Goal: Navigation & Orientation: Find specific page/section

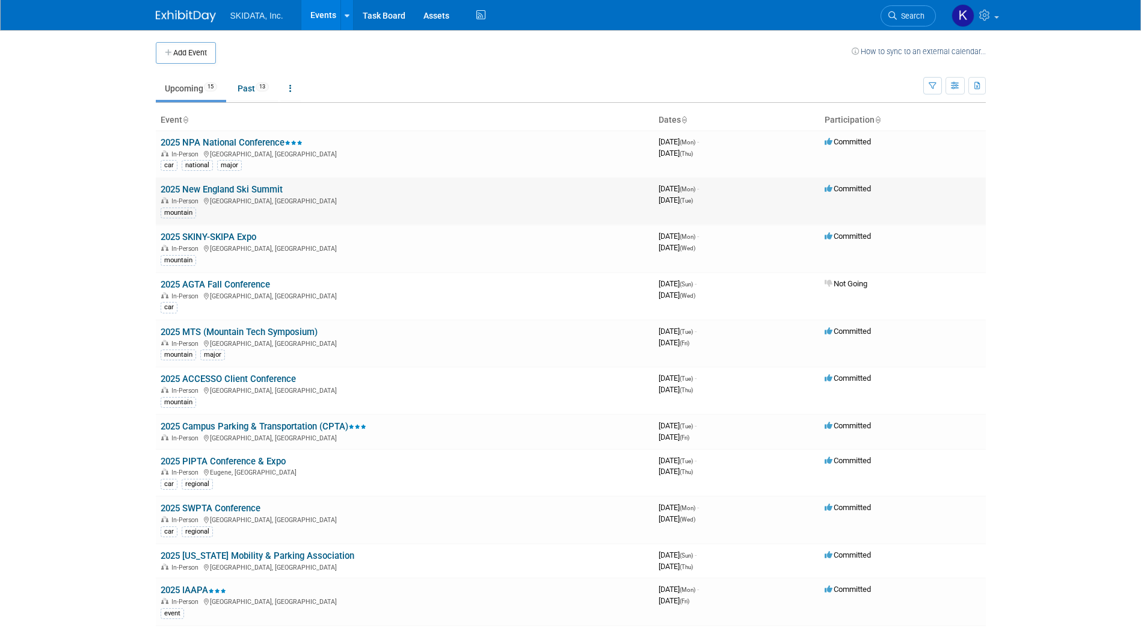
click at [230, 189] on link "2025 New England Ski Summit" at bounding box center [222, 189] width 122 height 11
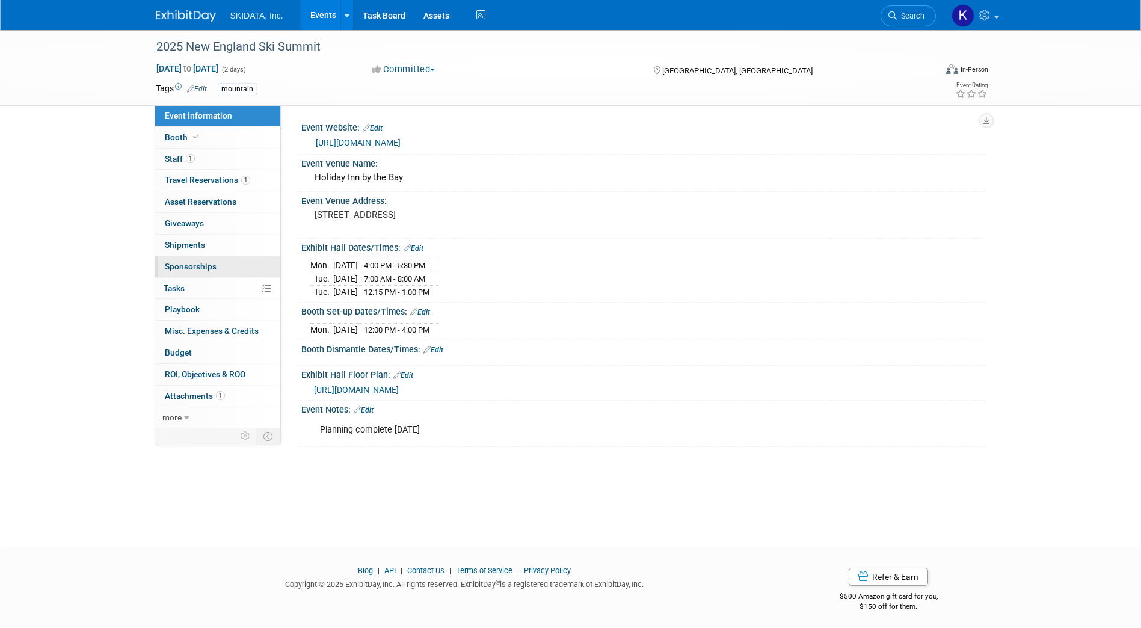
click at [194, 266] on span "Sponsorships 0" at bounding box center [191, 267] width 52 height 10
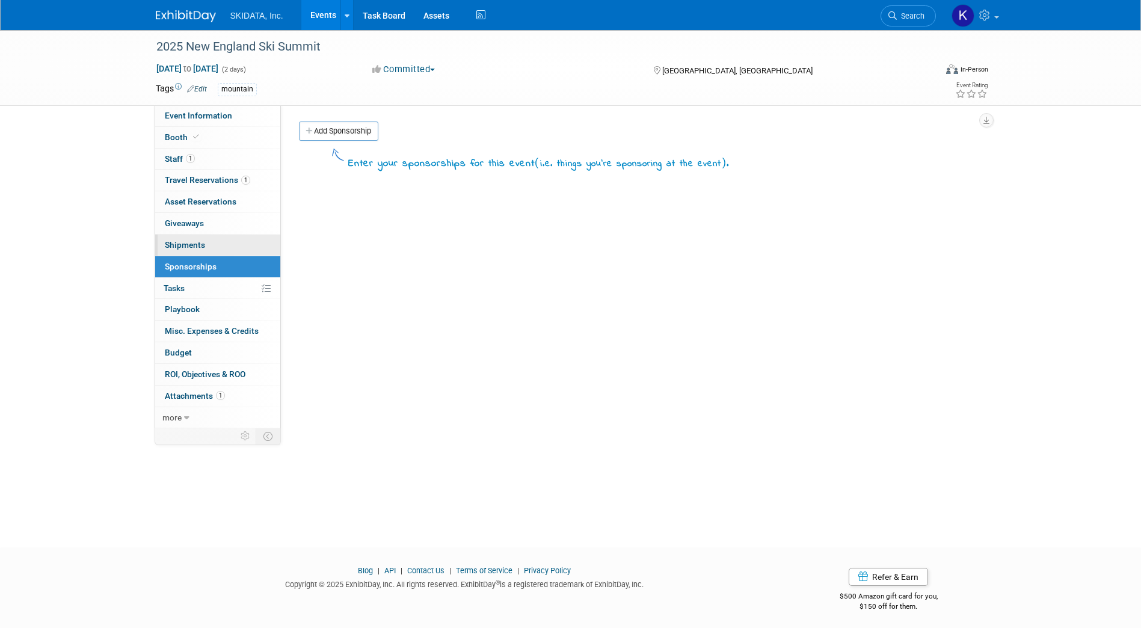
click at [183, 251] on link "0 Shipments 0" at bounding box center [217, 245] width 125 height 21
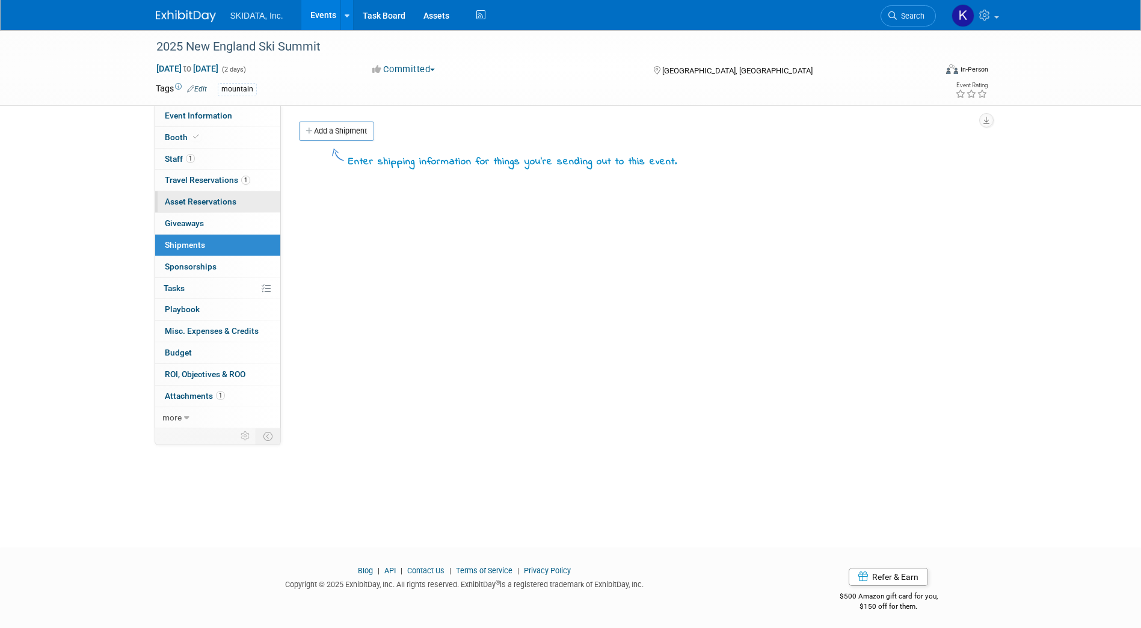
click at [188, 201] on span "Asset Reservations 0" at bounding box center [201, 202] width 72 height 10
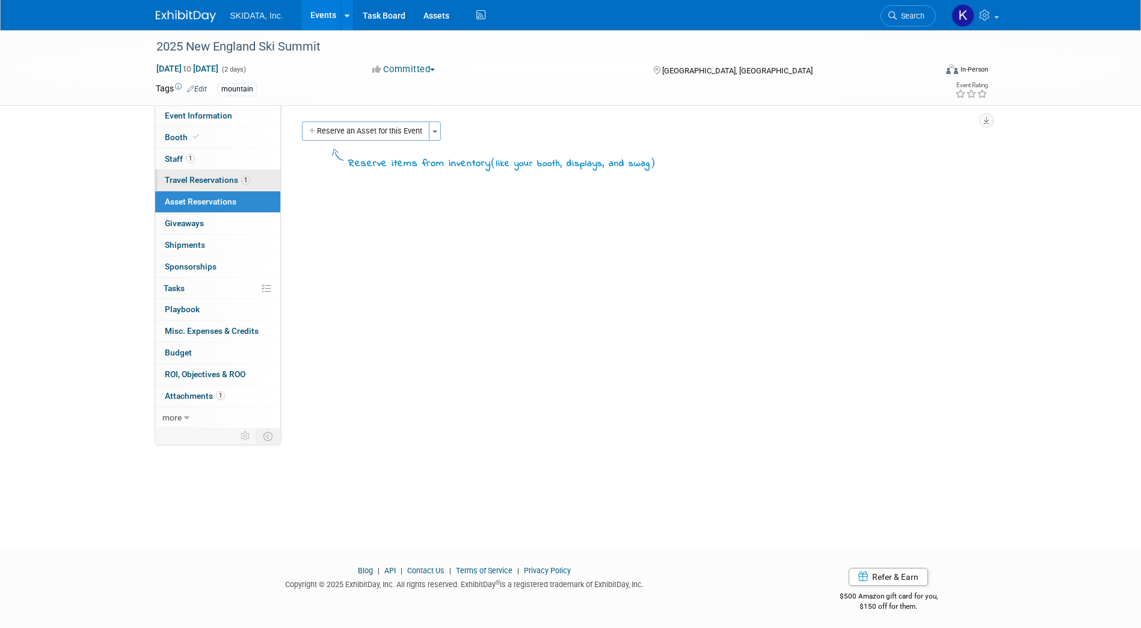
click at [189, 179] on span "Travel Reservations 1" at bounding box center [207, 180] width 85 height 10
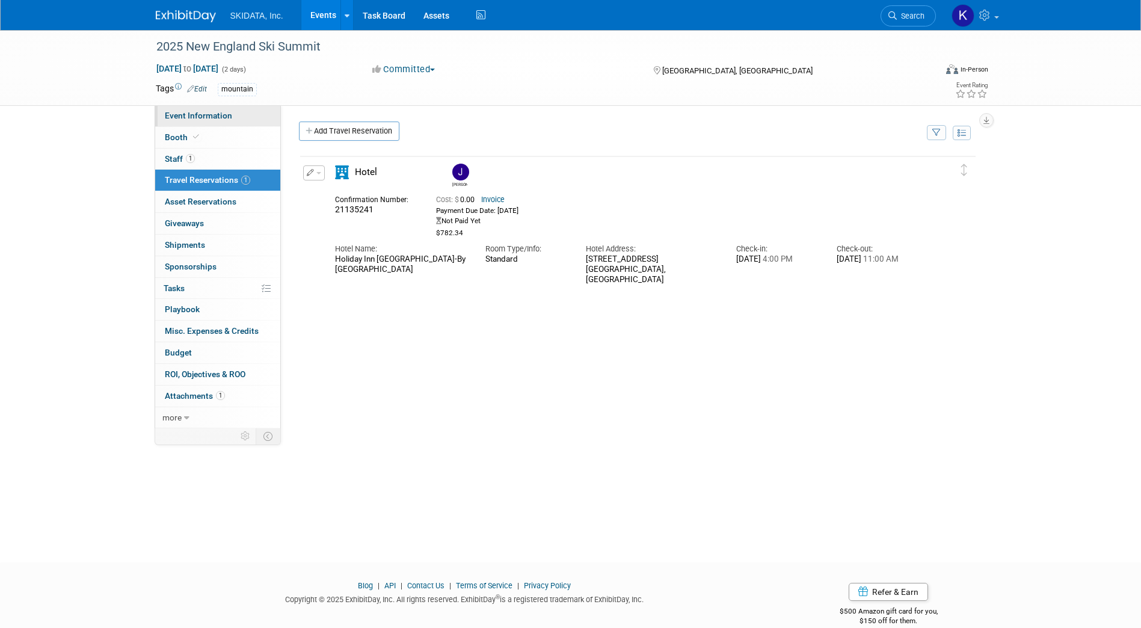
click at [195, 116] on span "Event Information" at bounding box center [198, 116] width 67 height 10
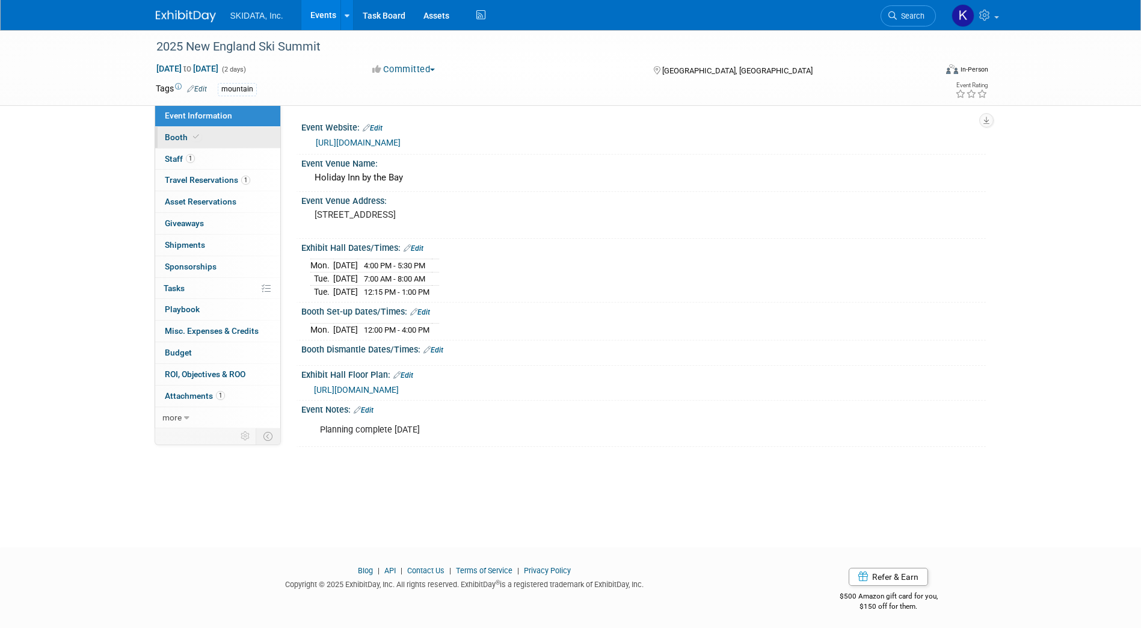
click at [174, 135] on span "Booth" at bounding box center [183, 137] width 37 height 10
